Goal: Find specific page/section

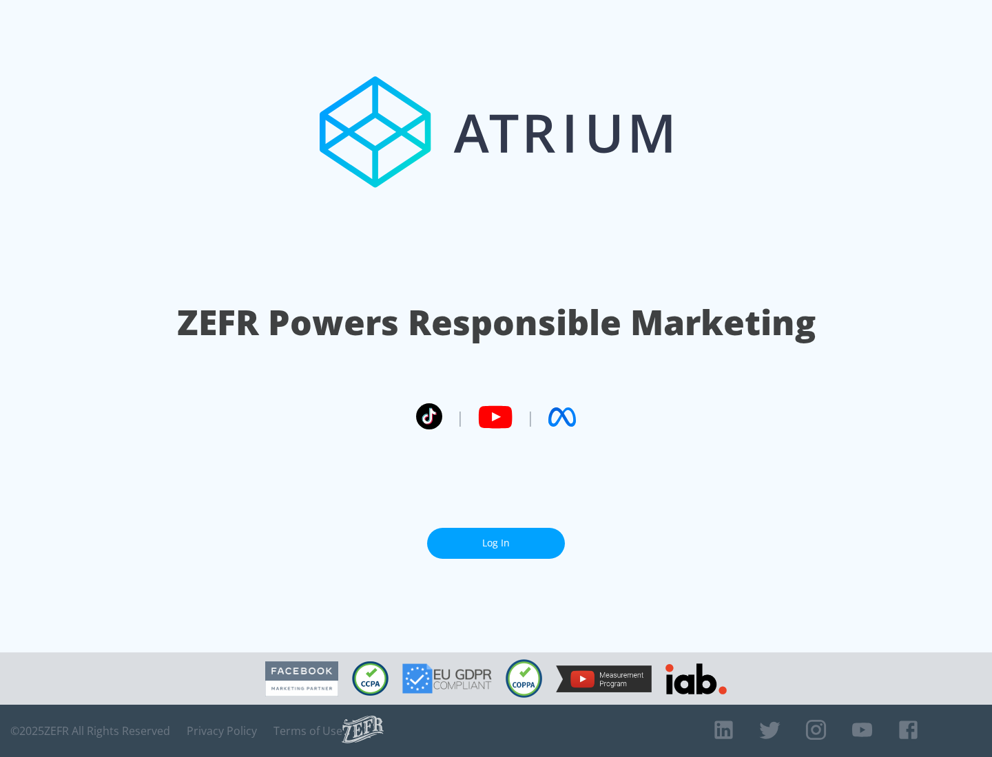
click at [496, 543] on link "Log In" at bounding box center [496, 543] width 138 height 31
